Goal: Browse casually

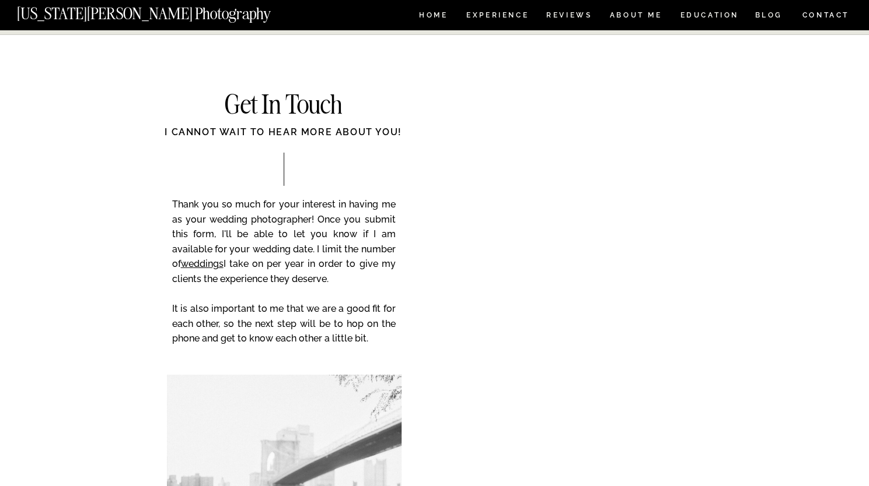
scroll to position [4826, 0]
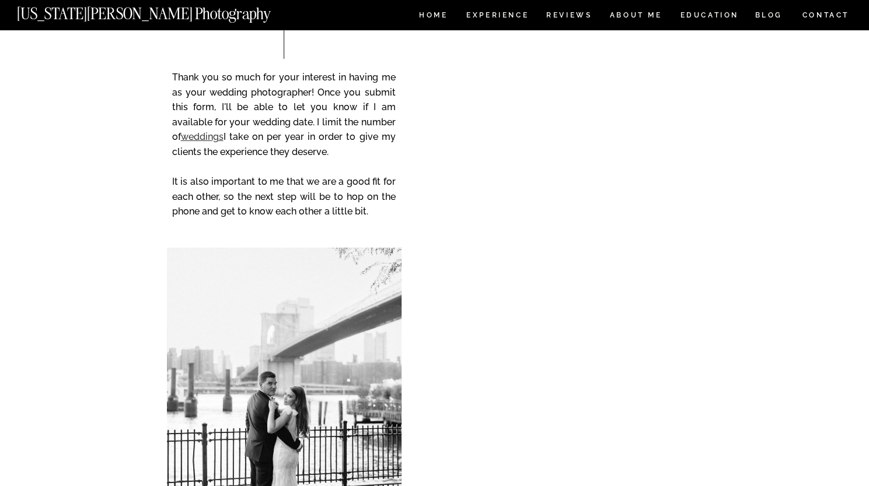
click at [203, 136] on link "weddings" at bounding box center [202, 136] width 43 height 11
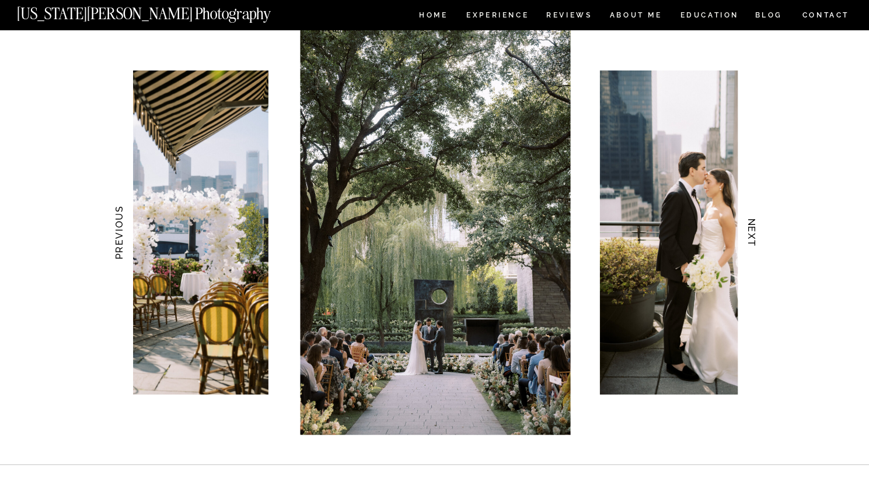
scroll to position [1108, 0]
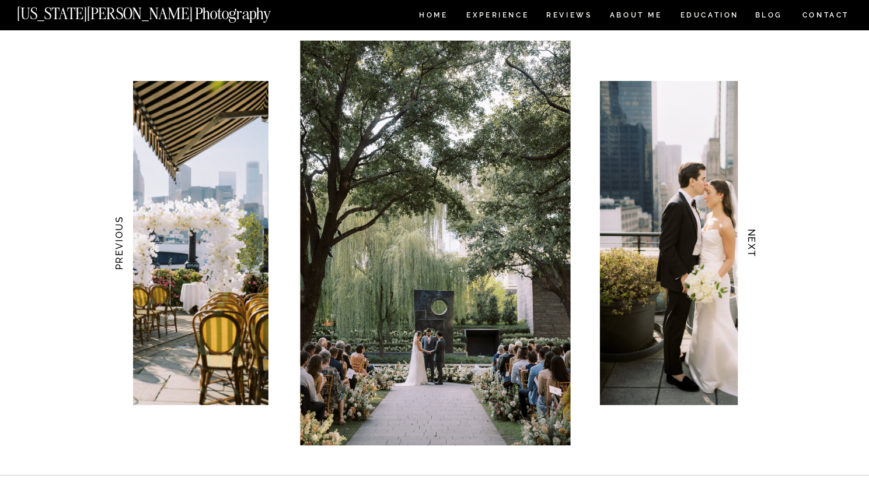
click at [754, 246] on h3 "NEXT" at bounding box center [751, 242] width 12 height 73
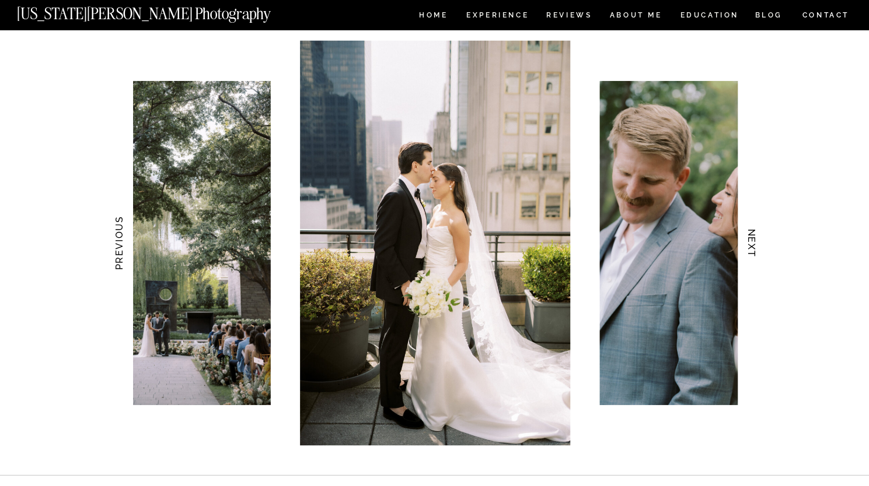
click at [754, 246] on h3 "NEXT" at bounding box center [751, 242] width 12 height 73
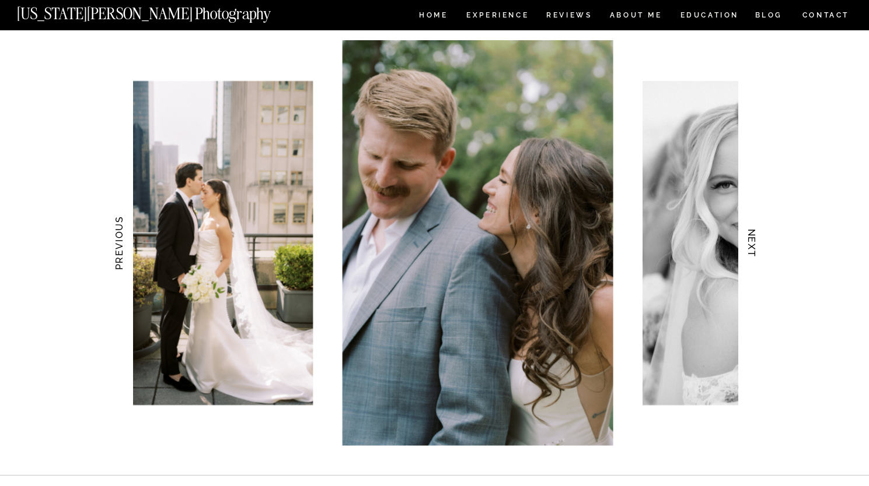
click at [754, 246] on h3 "NEXT" at bounding box center [751, 242] width 12 height 73
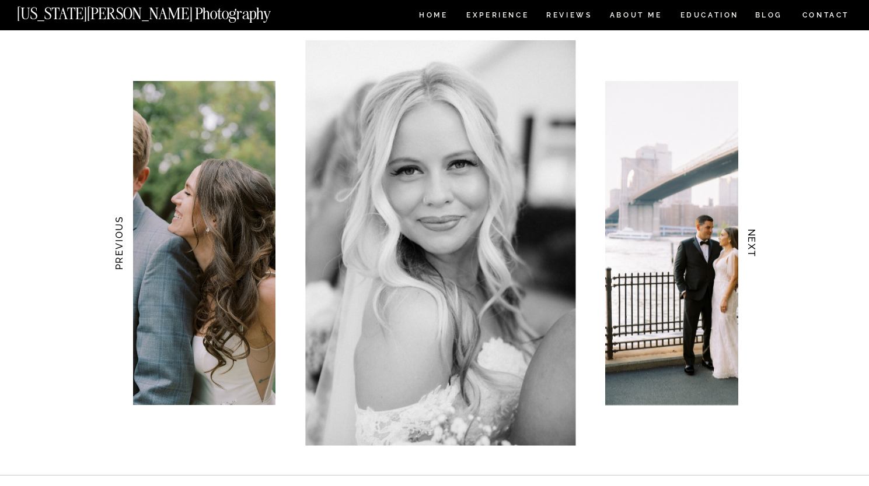
click at [754, 246] on h3 "NEXT" at bounding box center [751, 242] width 12 height 73
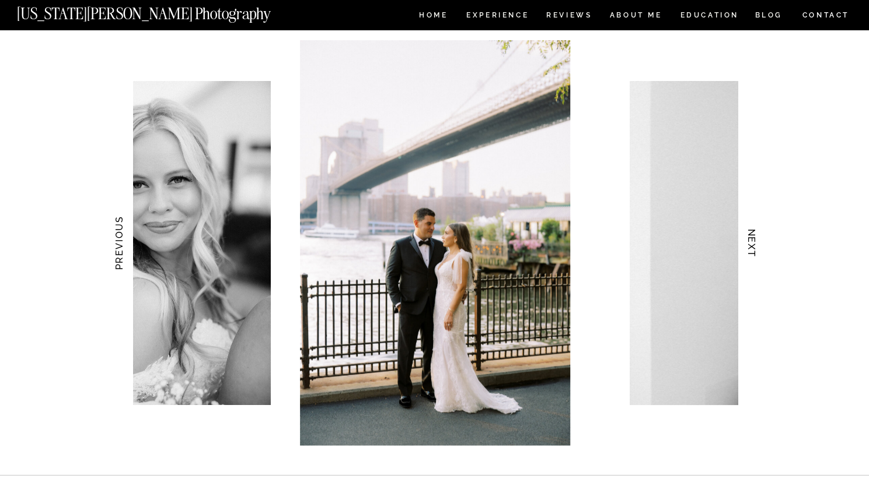
click at [754, 246] on h3 "NEXT" at bounding box center [751, 242] width 12 height 73
